Goal: Download file/media

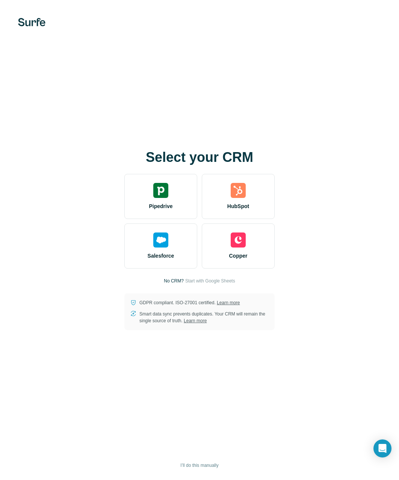
click at [62, 340] on div "Select your CRM Pipedrive HubSpot Salesforce Copper No CRM? Start with Google S…" at bounding box center [199, 240] width 399 height 480
